Goal: Transaction & Acquisition: Purchase product/service

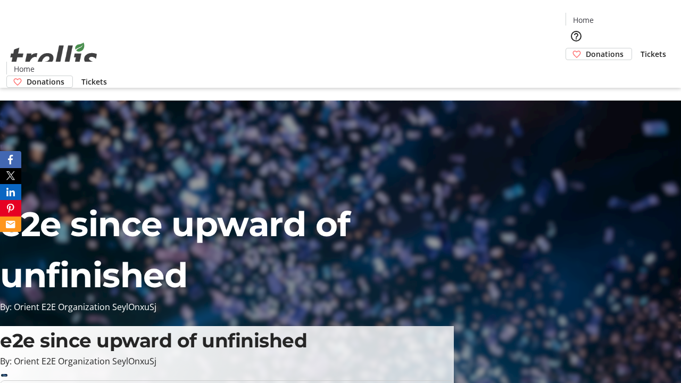
click at [586, 48] on span "Donations" at bounding box center [605, 53] width 38 height 11
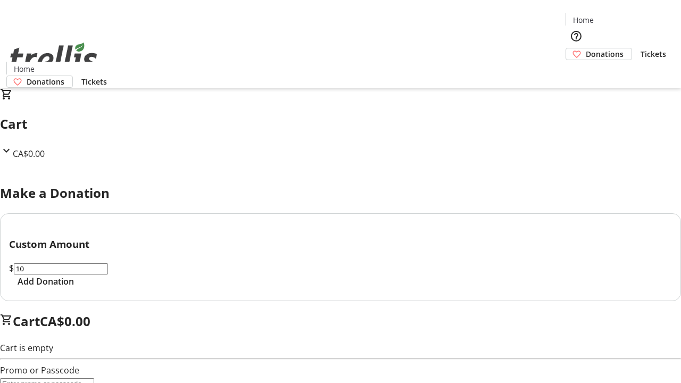
click at [74, 288] on span "Add Donation" at bounding box center [46, 281] width 56 height 13
select select "CA"
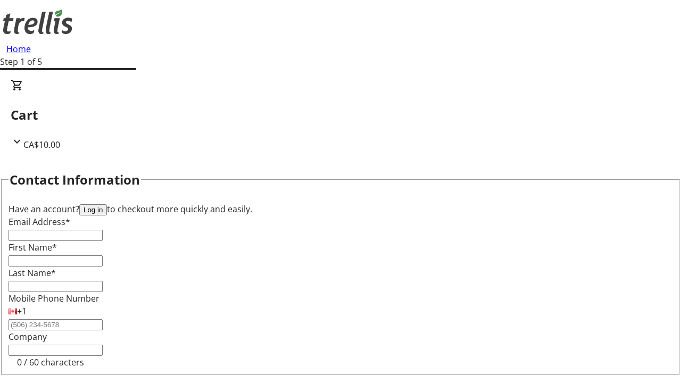
click at [107, 204] on button "Log in" at bounding box center [93, 209] width 28 height 11
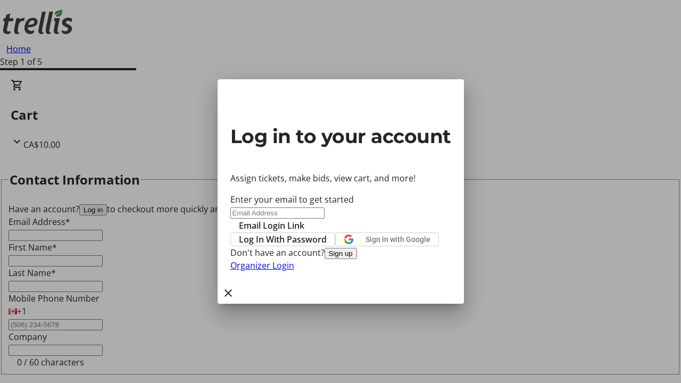
click at [327, 233] on span "Log In With Password" at bounding box center [283, 239] width 88 height 13
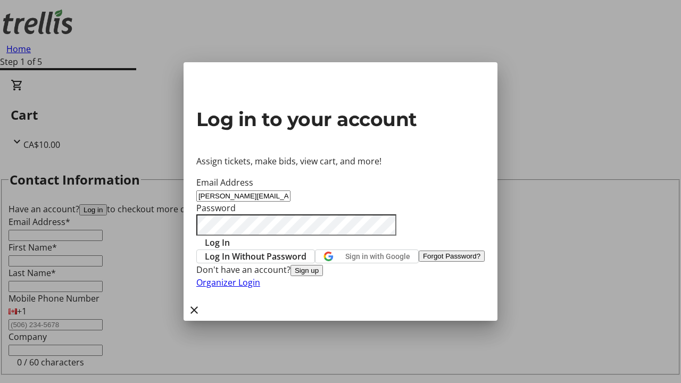
type input "[PERSON_NAME][EMAIL_ADDRESS][DOMAIN_NAME]"
click at [230, 236] on span "Log In" at bounding box center [217, 242] width 25 height 13
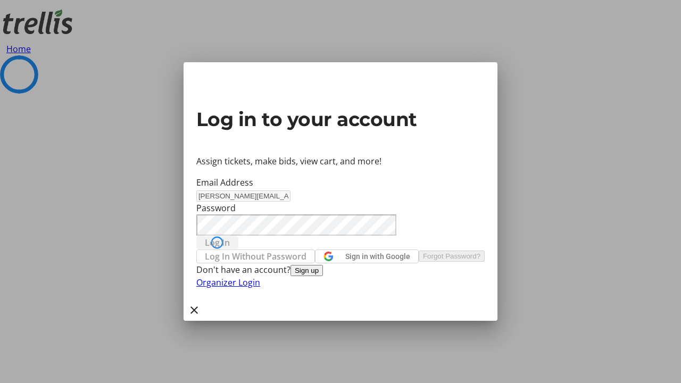
select select "CA"
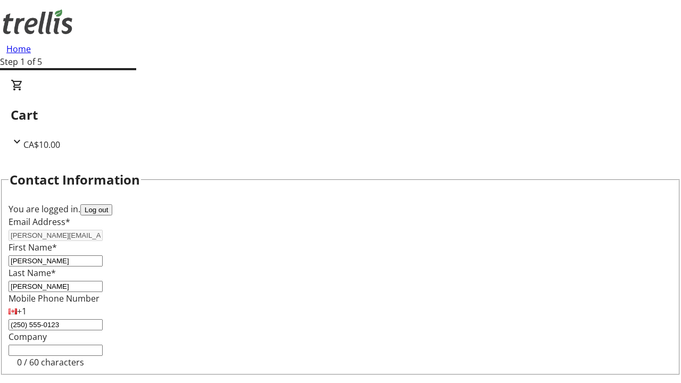
type input "[STREET_ADDRESS][PERSON_NAME]"
type input "Kelowna"
select select "BC"
type input "Kelowna"
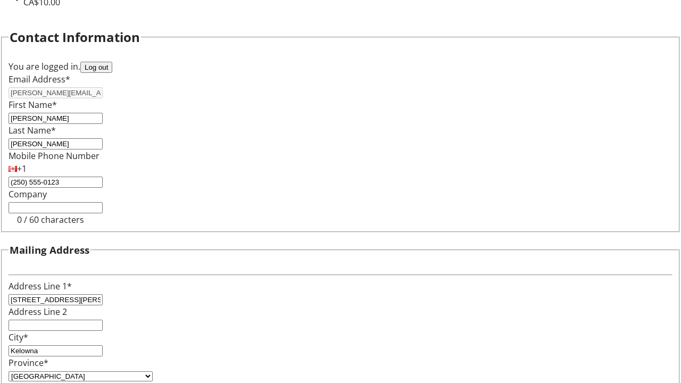
type input "V1Y 0C2"
